Goal: Transaction & Acquisition: Subscribe to service/newsletter

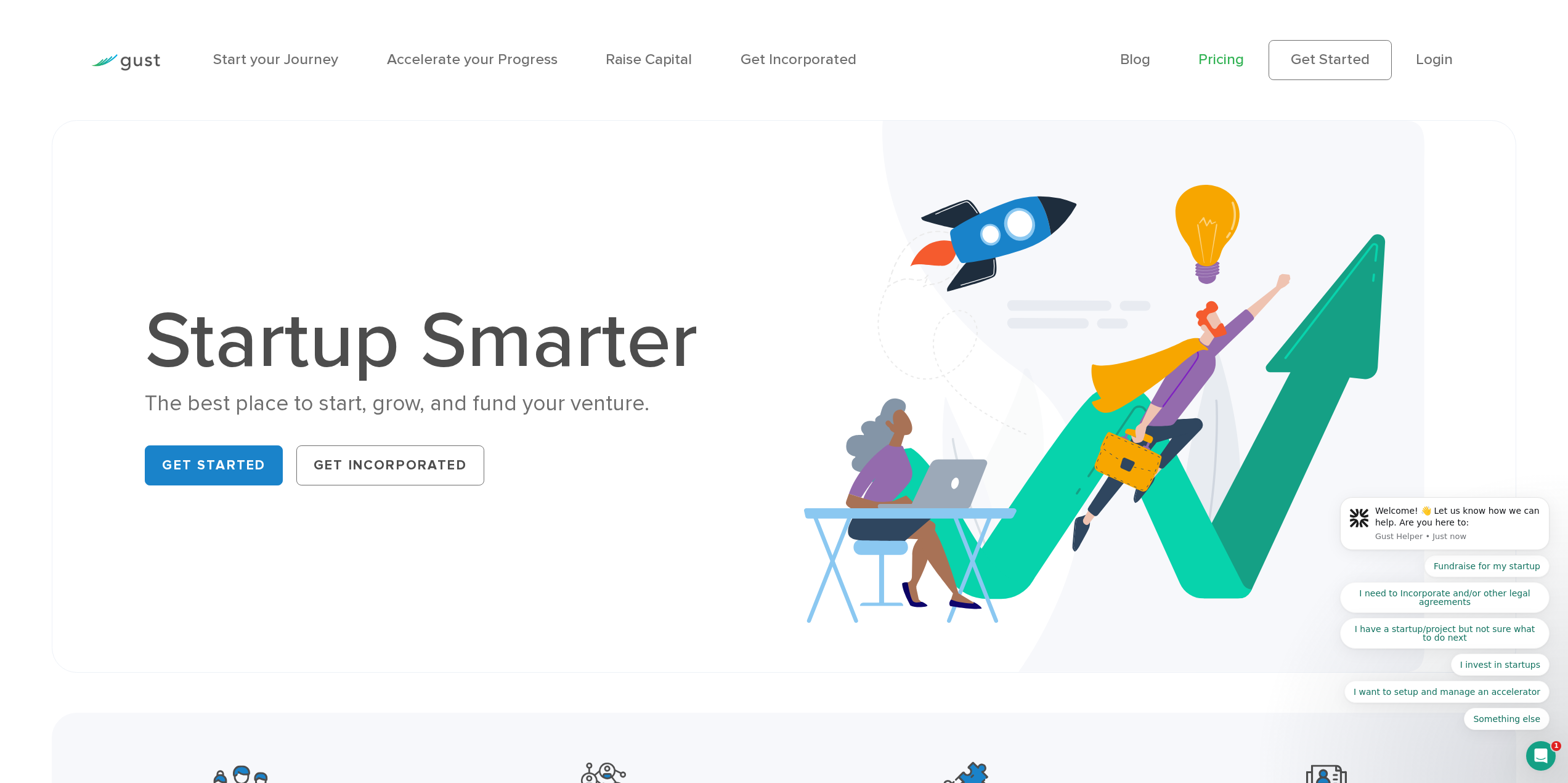
click at [1221, 68] on link "Pricing" at bounding box center [1221, 59] width 46 height 18
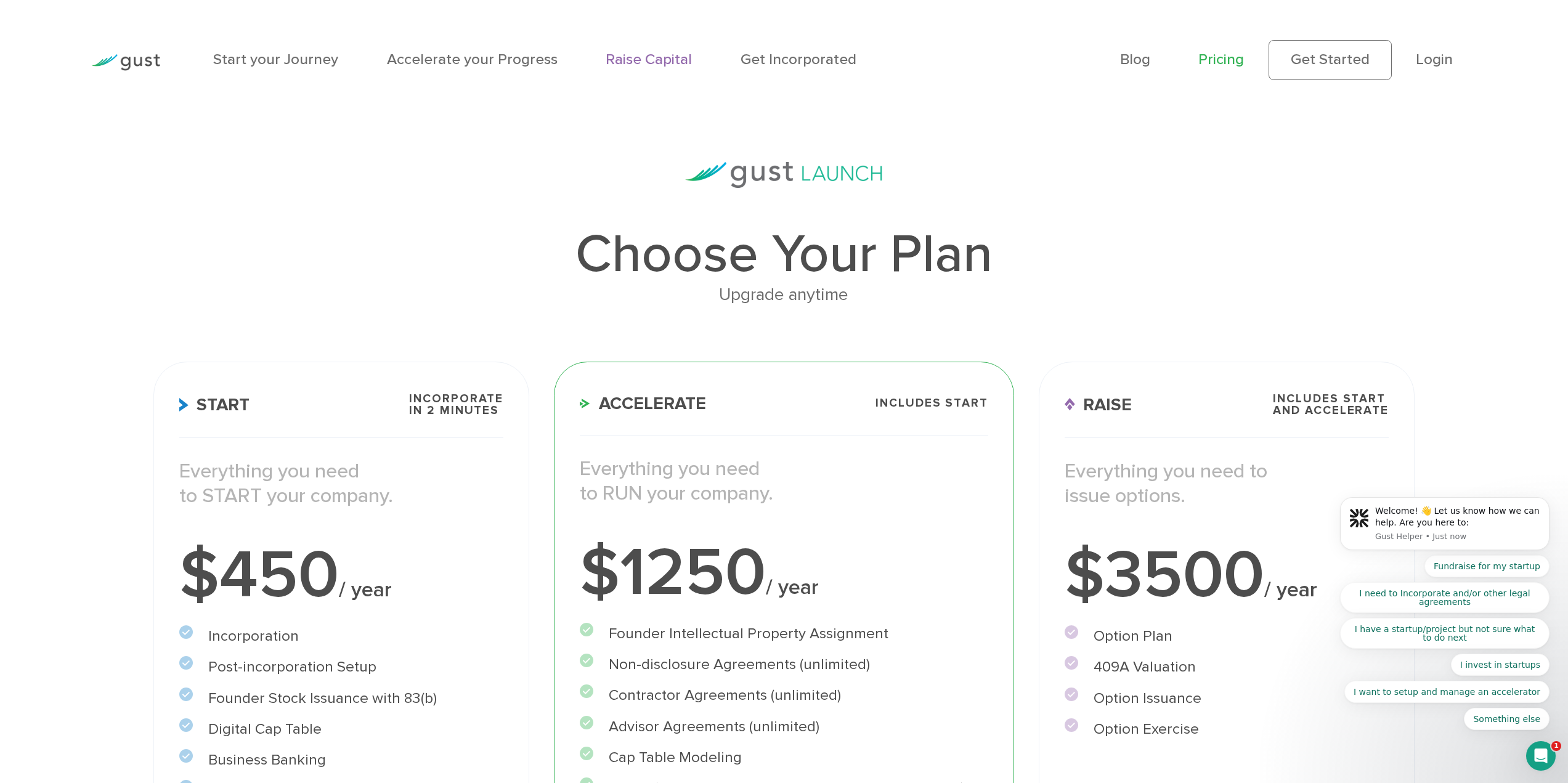
click at [654, 53] on link "Raise Capital" at bounding box center [649, 59] width 86 height 18
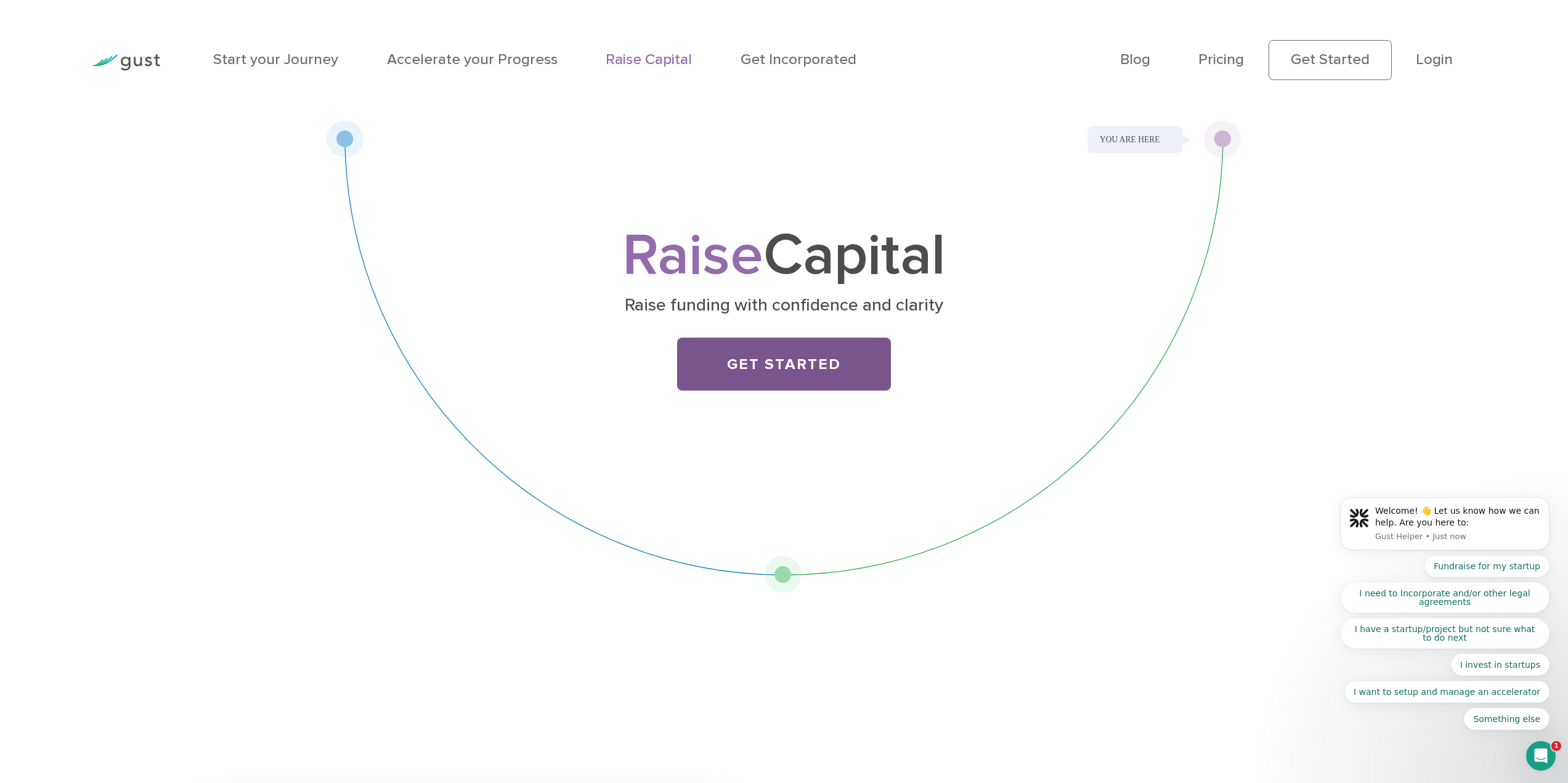
click at [816, 365] on link "Get Started" at bounding box center [784, 364] width 214 height 53
